Goal: Task Accomplishment & Management: Complete application form

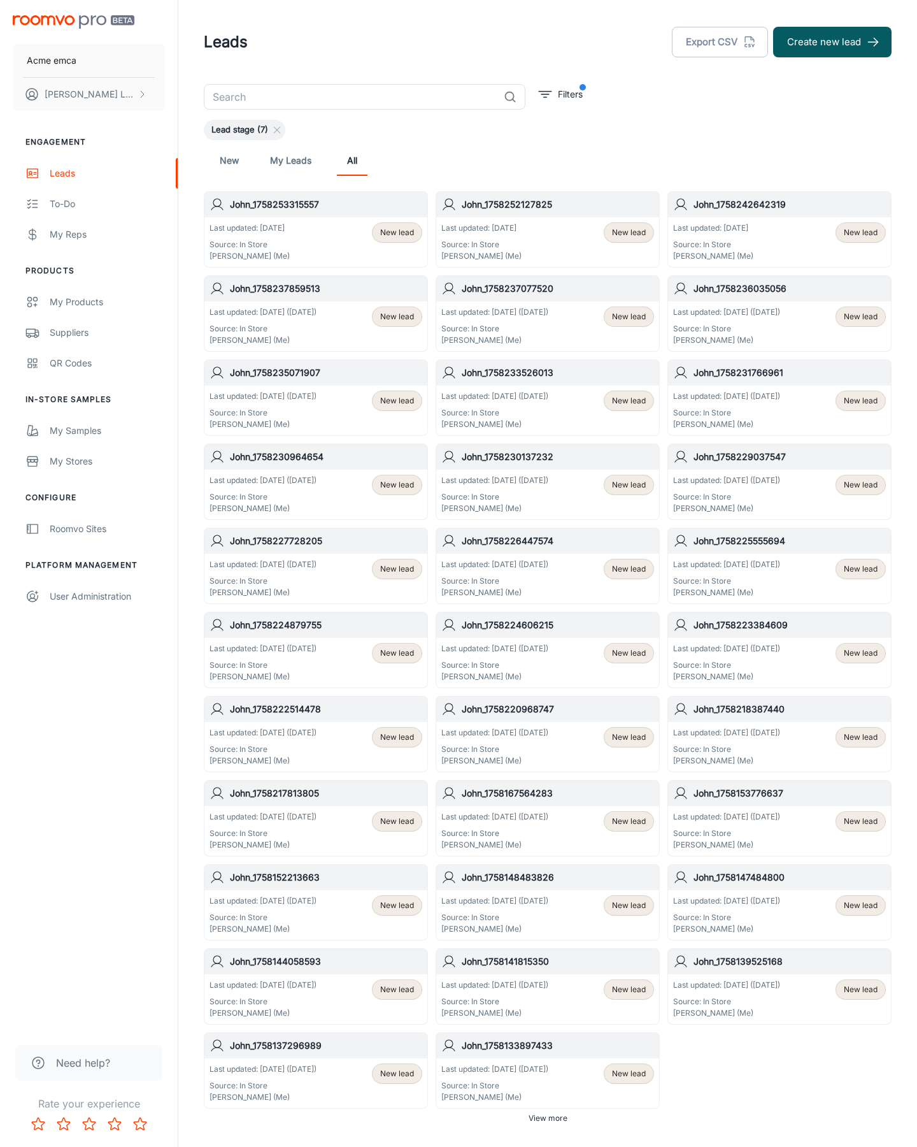
click at [833, 42] on button "Create new lead" at bounding box center [832, 42] width 118 height 31
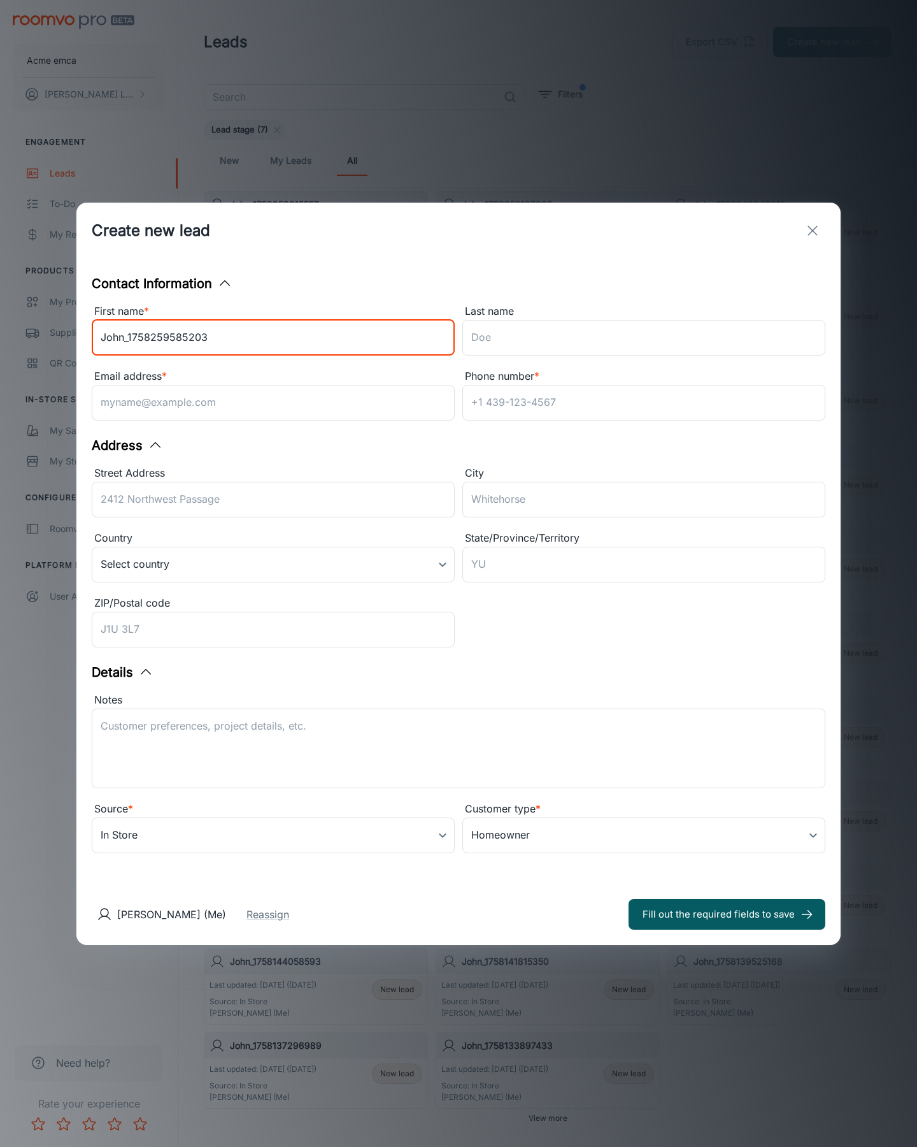
type input "John_1758259585203"
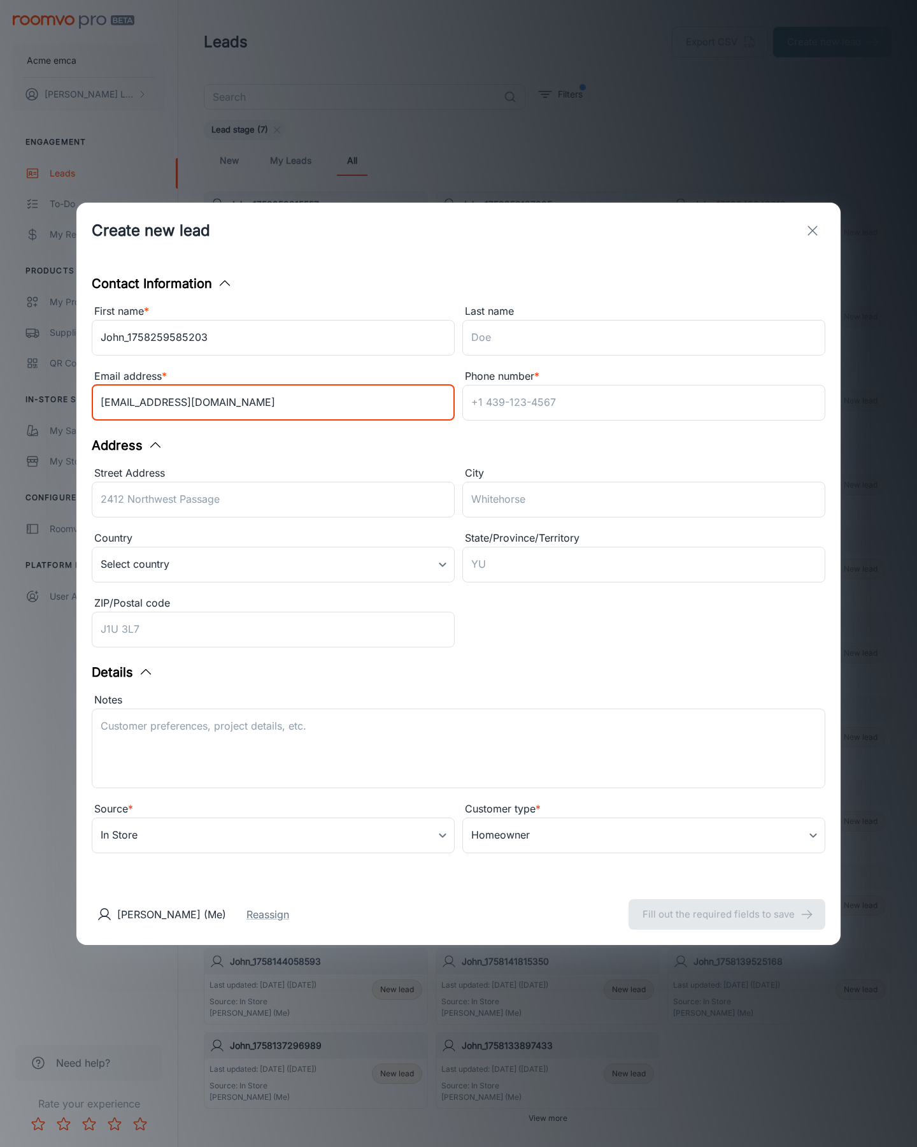
type input "[EMAIL_ADDRESS][DOMAIN_NAME]"
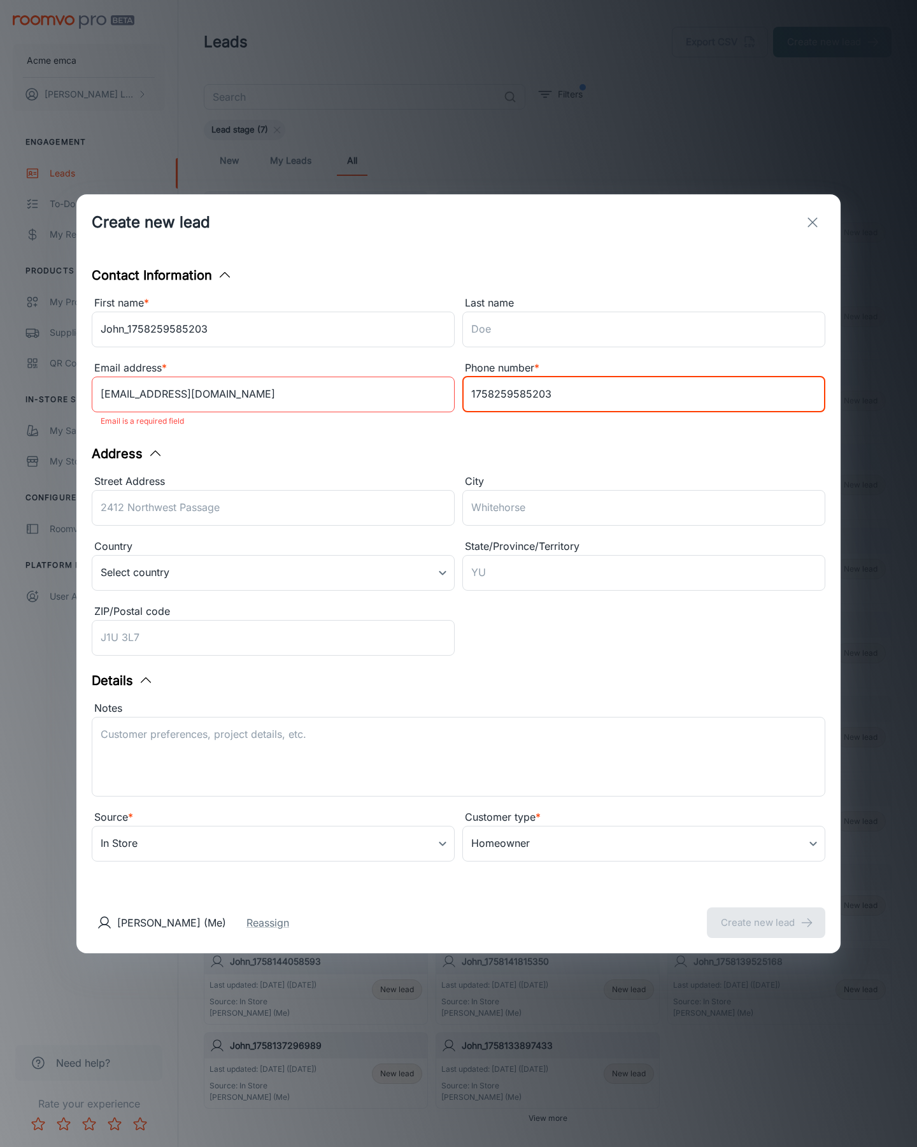
type input "1758259585203"
click at [766, 913] on button "Create new lead" at bounding box center [766, 922] width 118 height 31
